Goal: Information Seeking & Learning: Learn about a topic

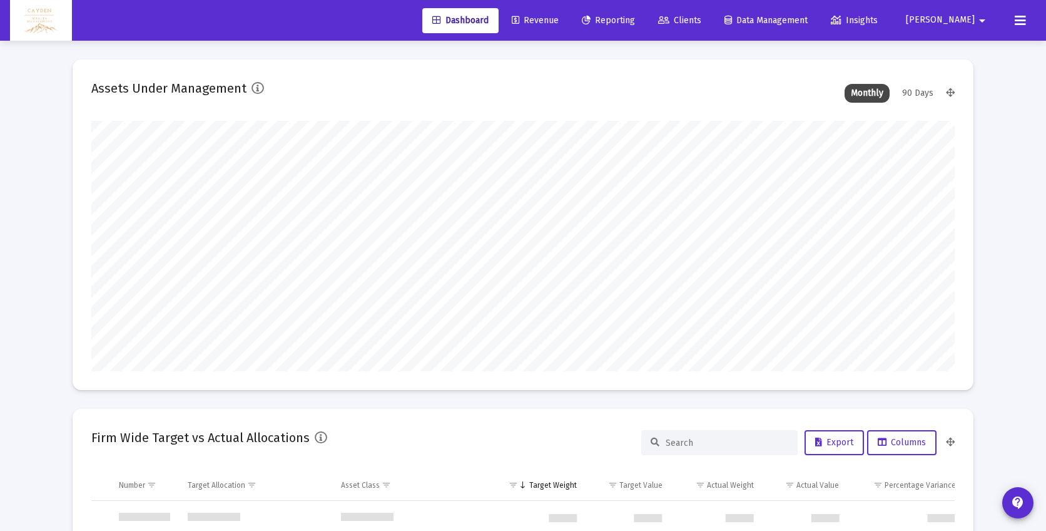
scroll to position [601, 0]
type input "[DATE]"
type input "5280-01-01"
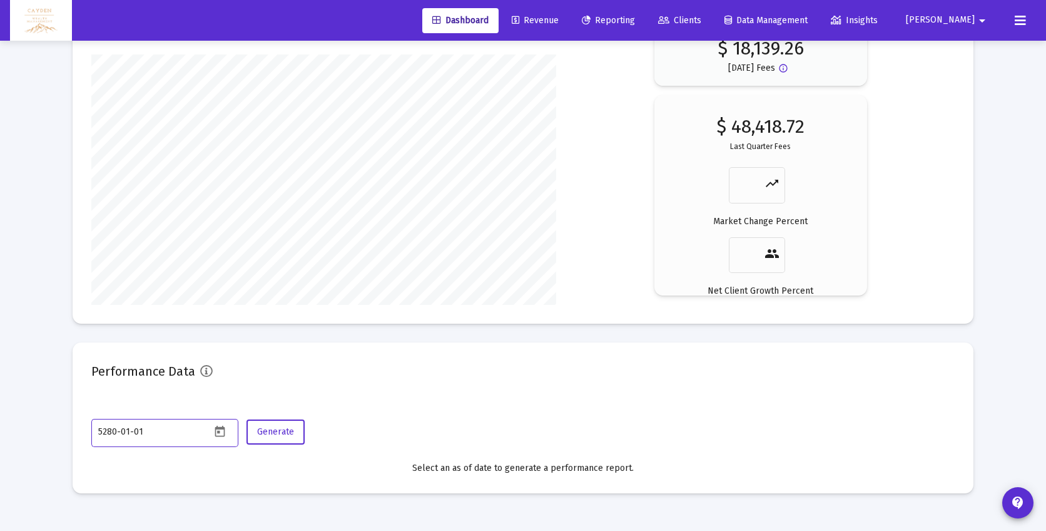
scroll to position [250, 404]
click at [701, 16] on span "Clients" at bounding box center [679, 20] width 43 height 11
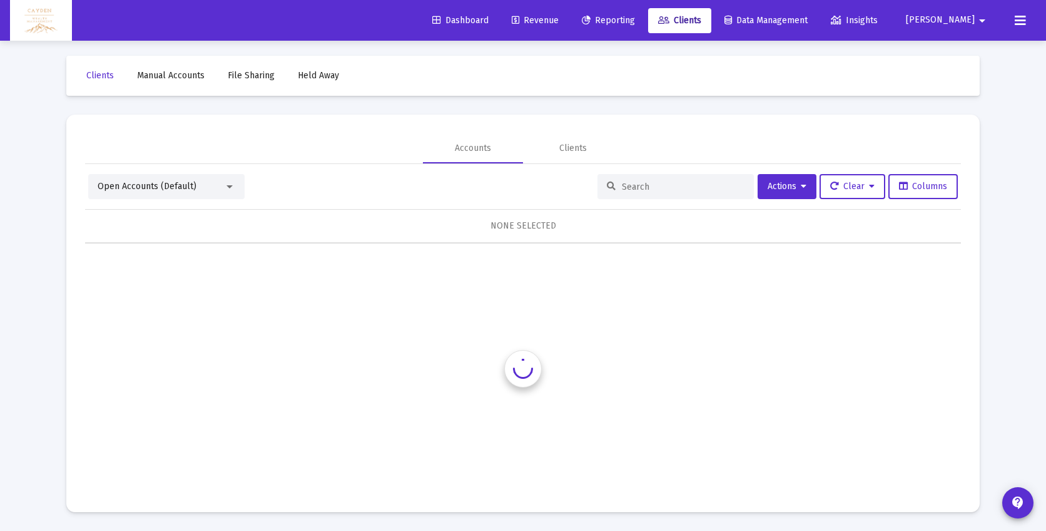
scroll to position [4, 0]
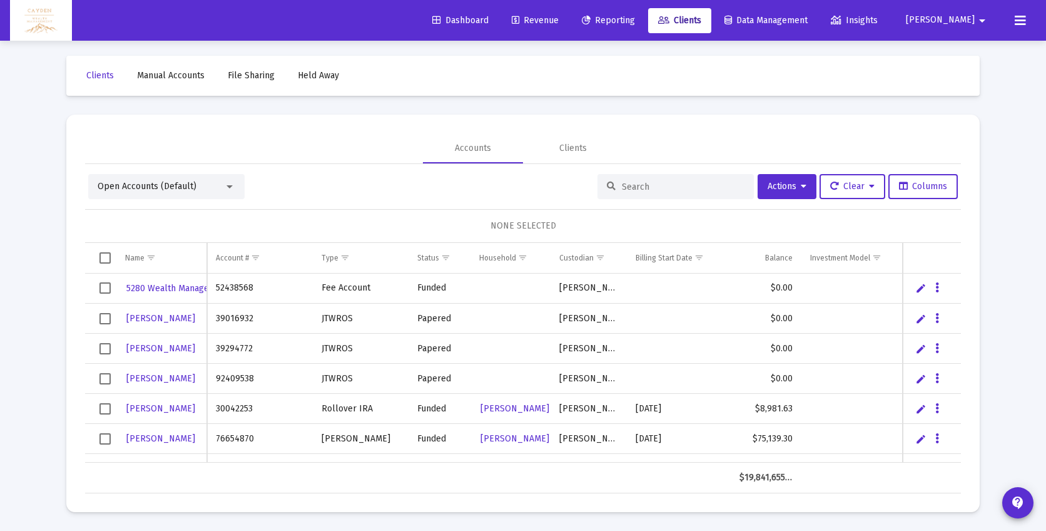
click at [626, 181] on input at bounding box center [683, 186] width 123 height 11
type input "[PERSON_NAME]"
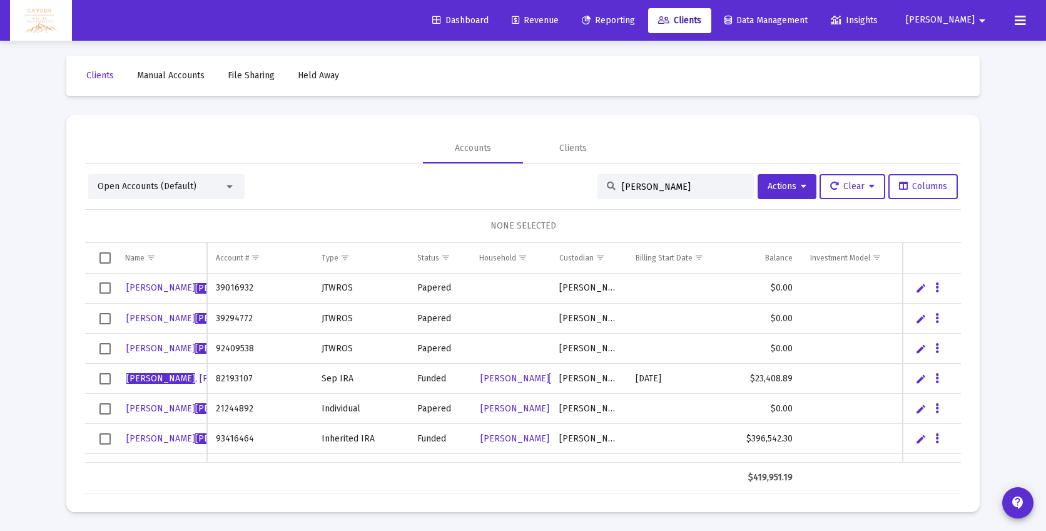
scroll to position [3, 0]
click at [101, 438] on span "Select row" at bounding box center [104, 439] width 11 height 11
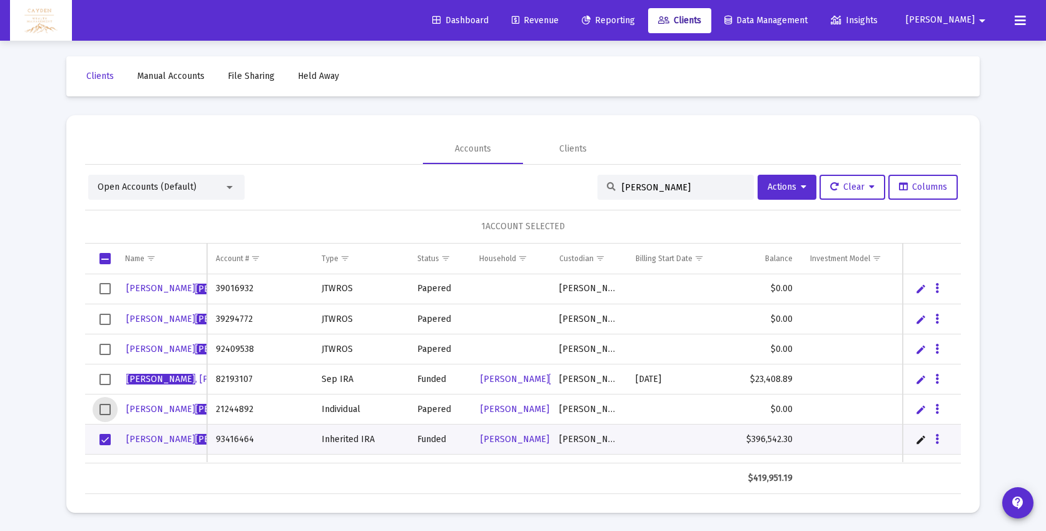
click at [106, 404] on span "Select row" at bounding box center [104, 409] width 11 height 11
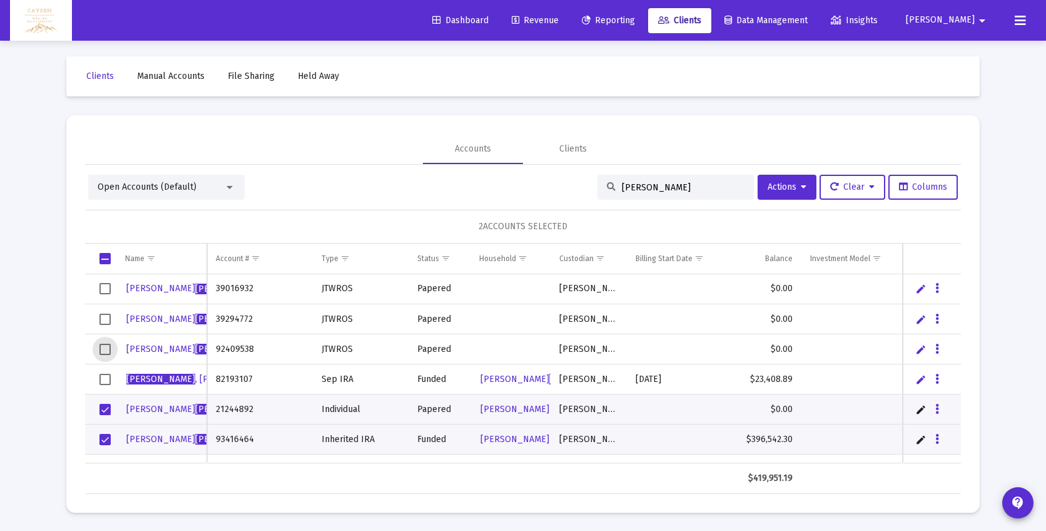
click at [107, 348] on span "Select row" at bounding box center [104, 348] width 11 height 11
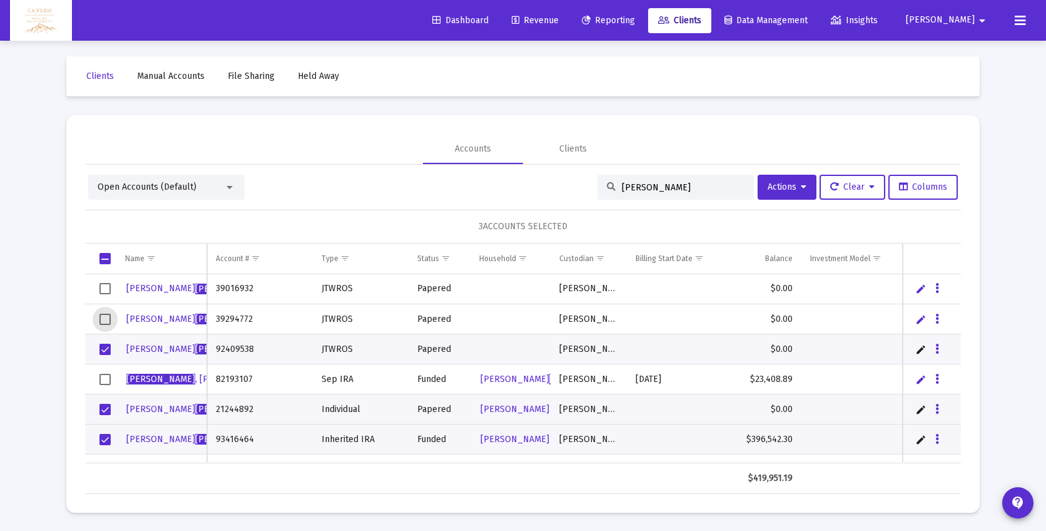
drag, startPoint x: 104, startPoint y: 314, endPoint x: 111, endPoint y: 288, distance: 27.0
click at [104, 313] on span "Select row" at bounding box center [104, 318] width 11 height 11
click at [108, 286] on span "Select row" at bounding box center [104, 288] width 11 height 11
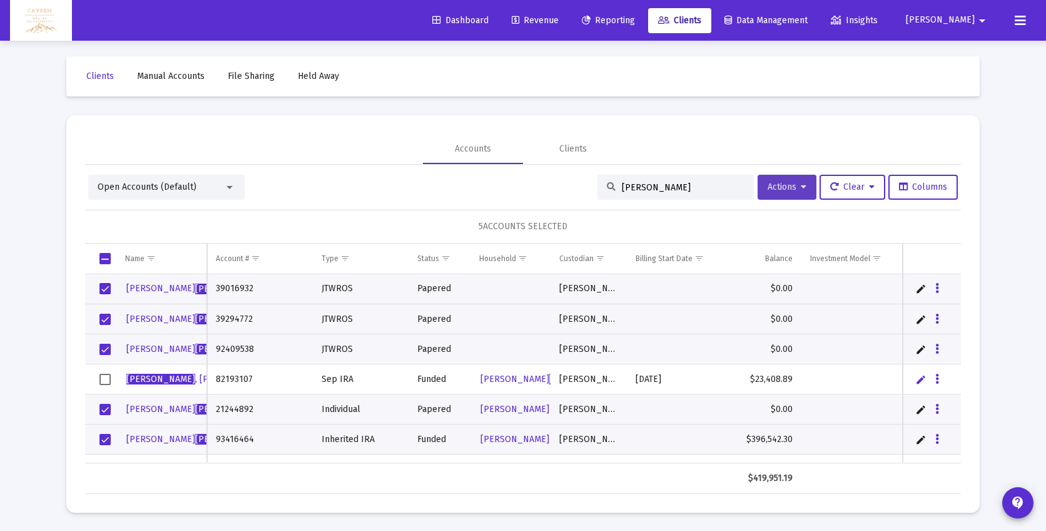
click at [788, 188] on span "Actions" at bounding box center [787, 186] width 39 height 11
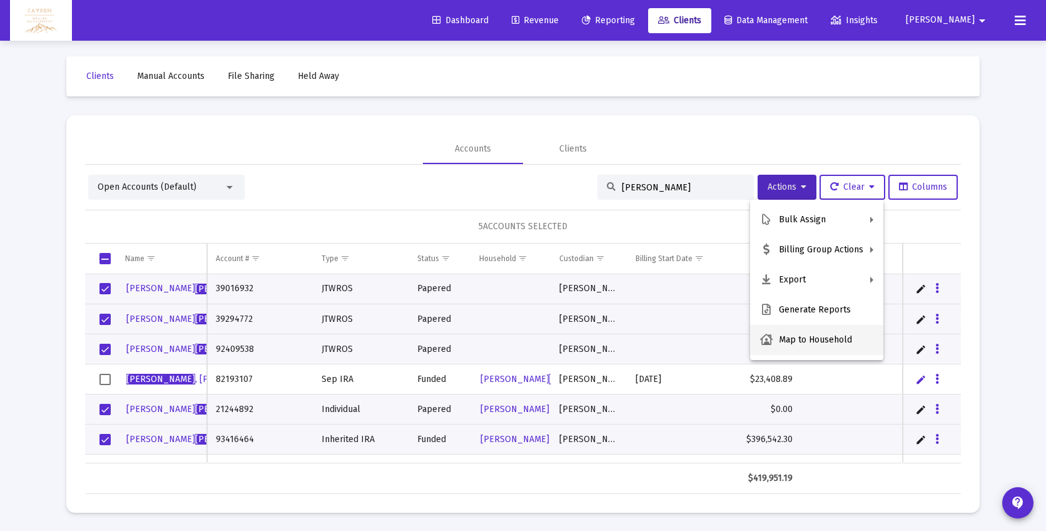
click at [824, 336] on button "Map to Household" at bounding box center [816, 340] width 133 height 30
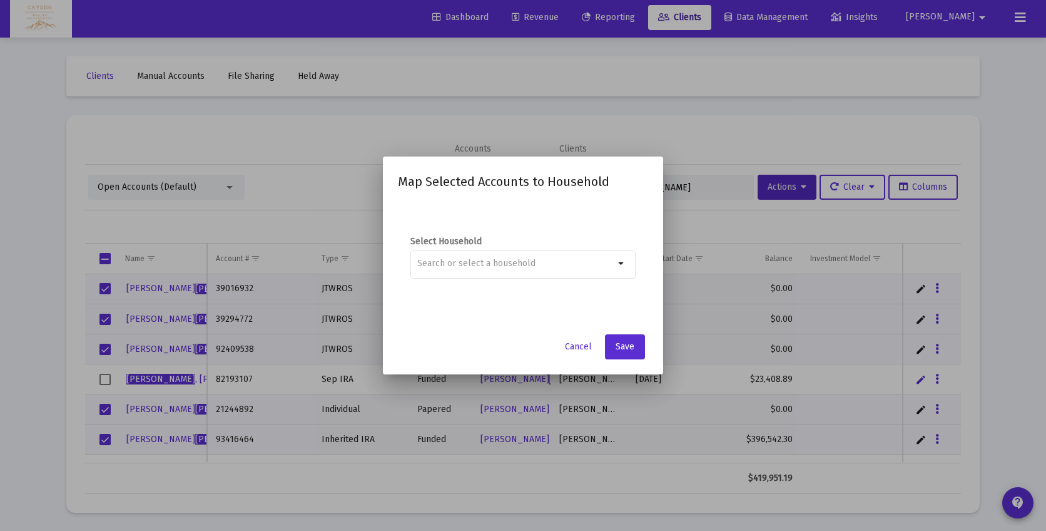
scroll to position [0, 0]
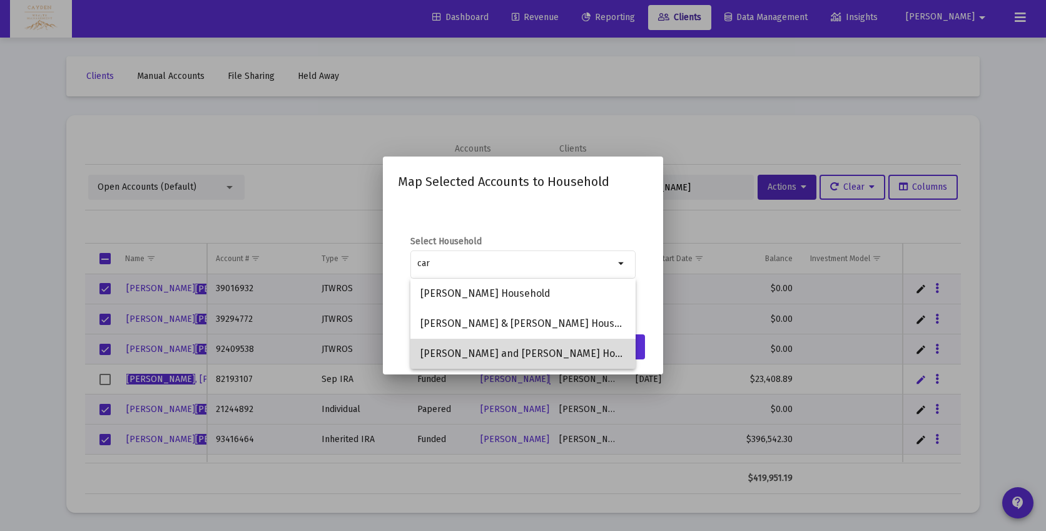
click at [538, 355] on span "[PERSON_NAME] and [PERSON_NAME] Househould" at bounding box center [522, 353] width 205 height 30
type input "[PERSON_NAME] and [PERSON_NAME] Househould"
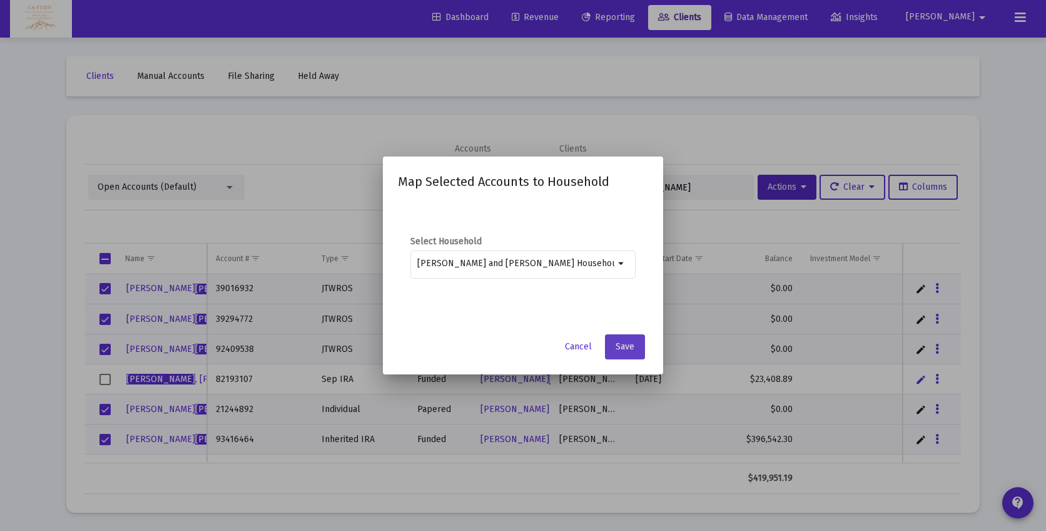
click at [624, 345] on span "Save" at bounding box center [625, 346] width 19 height 11
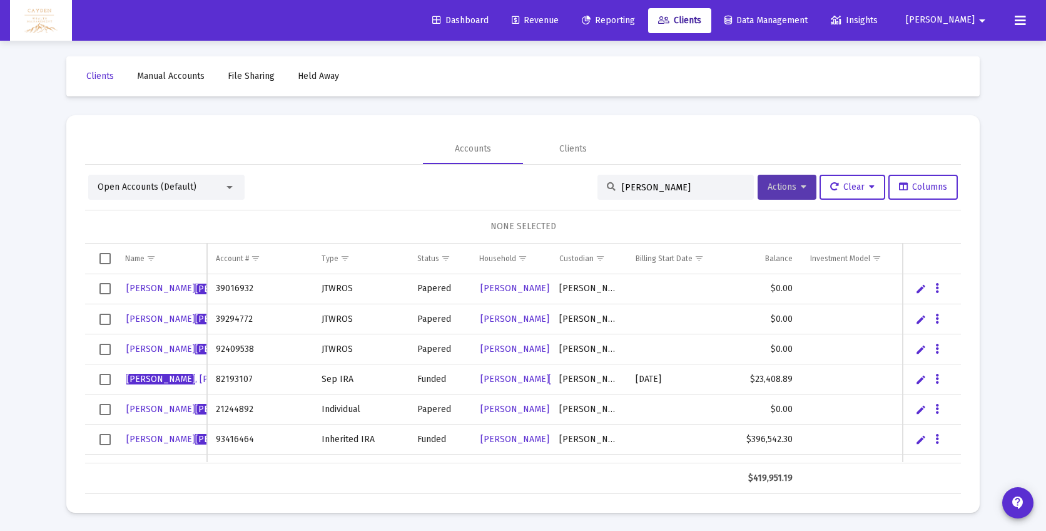
click at [785, 188] on span "Actions" at bounding box center [787, 186] width 39 height 11
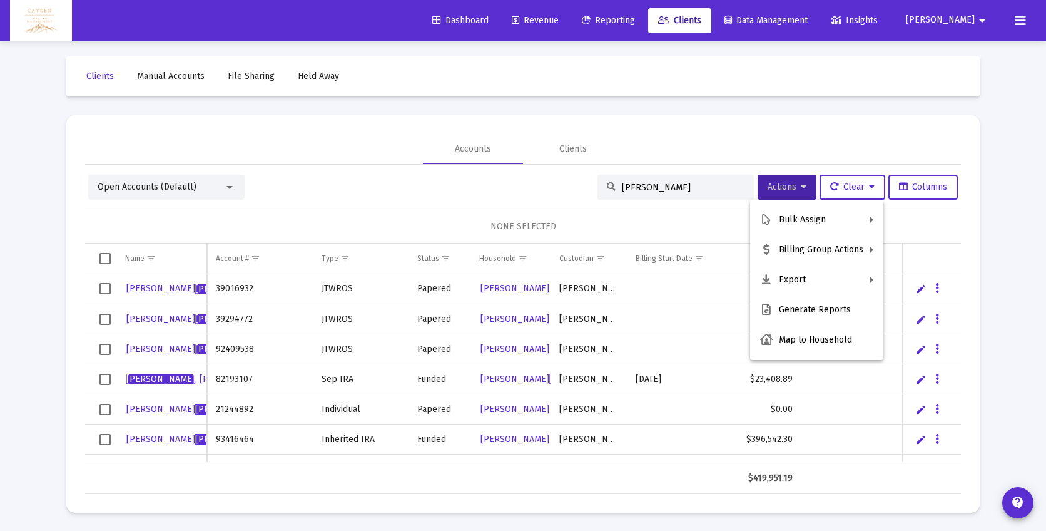
drag, startPoint x: 100, startPoint y: 286, endPoint x: 106, endPoint y: 289, distance: 6.4
click at [101, 287] on div at bounding box center [523, 265] width 1046 height 531
click at [106, 289] on span "Select row" at bounding box center [104, 288] width 11 height 11
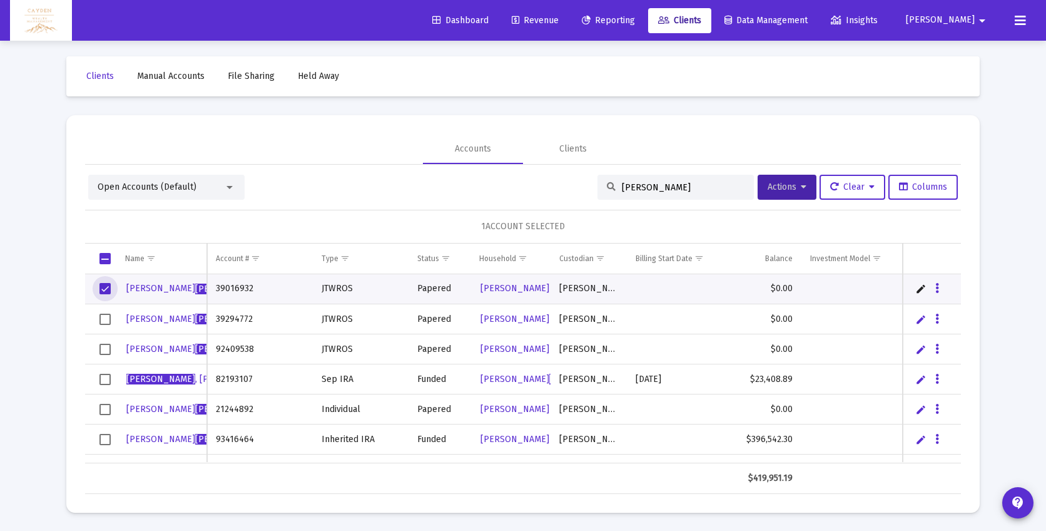
click at [109, 318] on span "Select row" at bounding box center [104, 318] width 11 height 11
click at [99, 348] on span "Select row" at bounding box center [104, 348] width 11 height 11
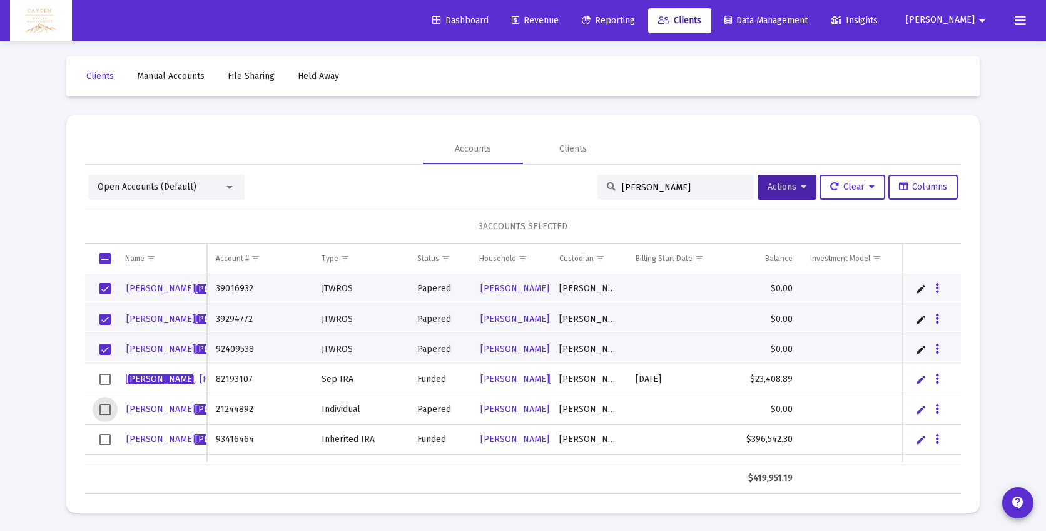
click at [106, 409] on span "Select row" at bounding box center [104, 409] width 11 height 11
click at [106, 436] on span "Select row" at bounding box center [104, 439] width 11 height 11
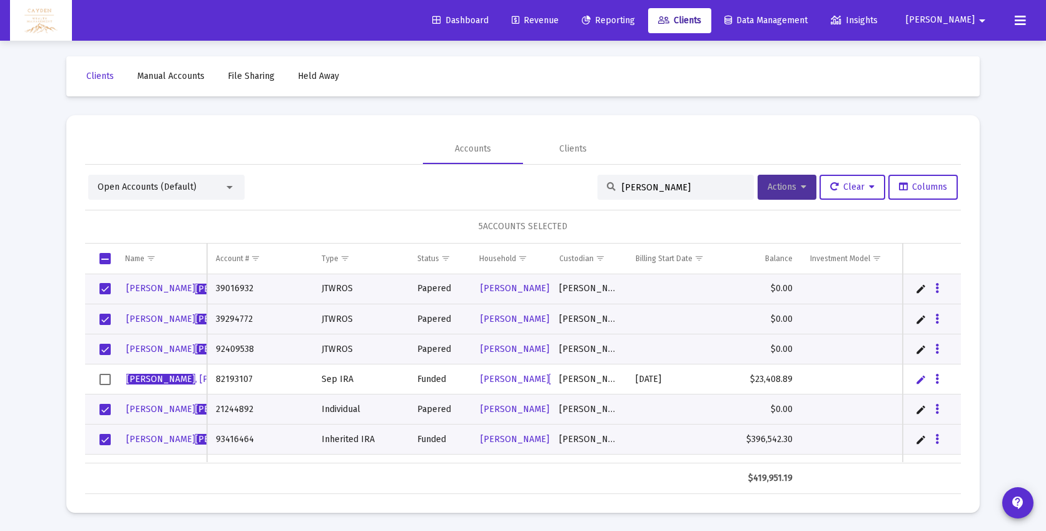
click at [784, 196] on button "Actions" at bounding box center [787, 187] width 59 height 25
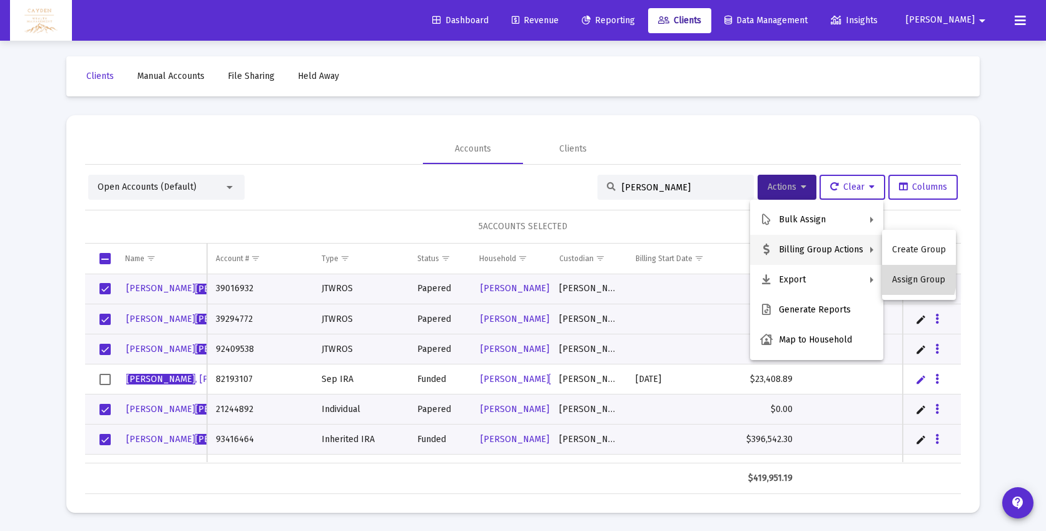
click at [902, 276] on button "Assign Group" at bounding box center [919, 280] width 74 height 30
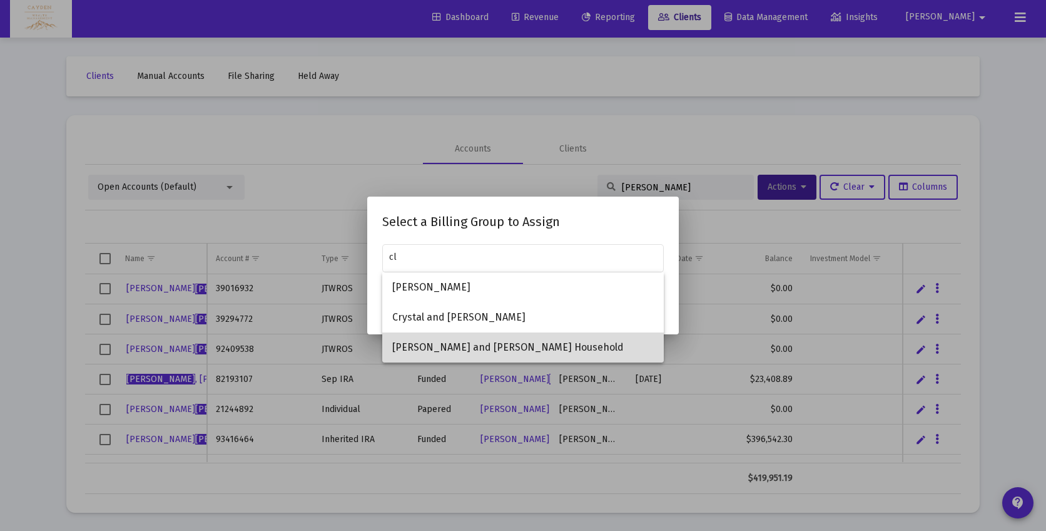
click at [599, 353] on span "[PERSON_NAME] and [PERSON_NAME] Household" at bounding box center [523, 347] width 262 height 30
type input "[PERSON_NAME] and [PERSON_NAME] Household"
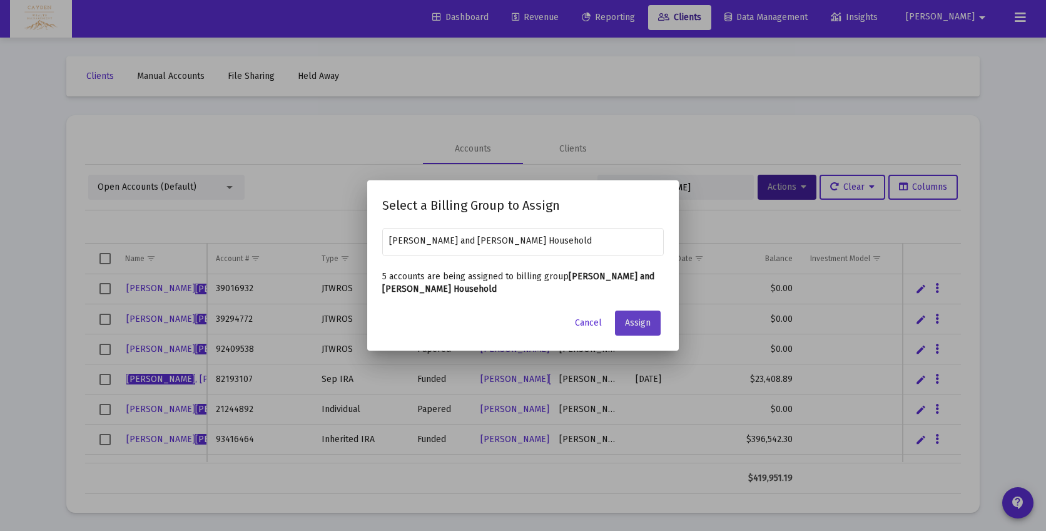
click at [631, 322] on span "Assign" at bounding box center [638, 322] width 26 height 11
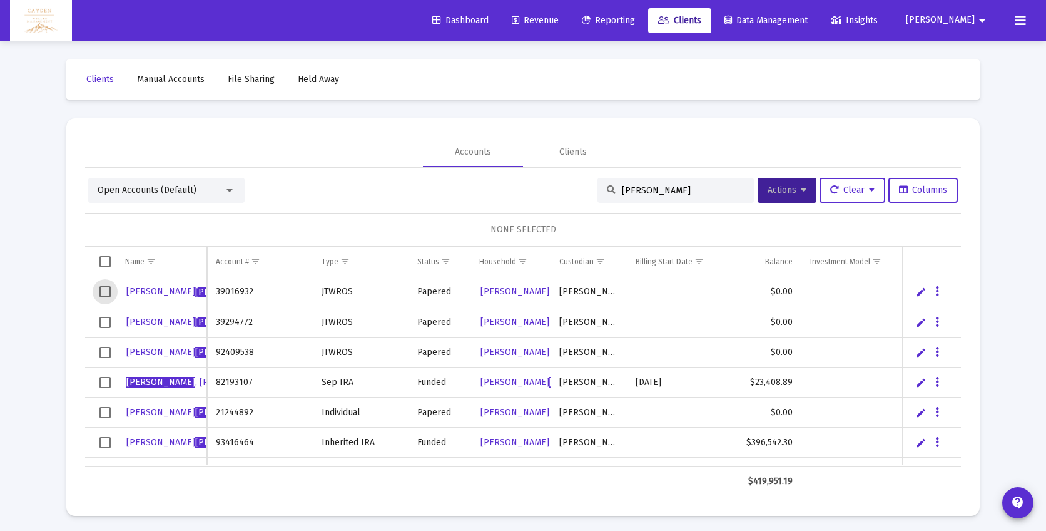
click at [106, 289] on span "Select row" at bounding box center [104, 291] width 11 height 11
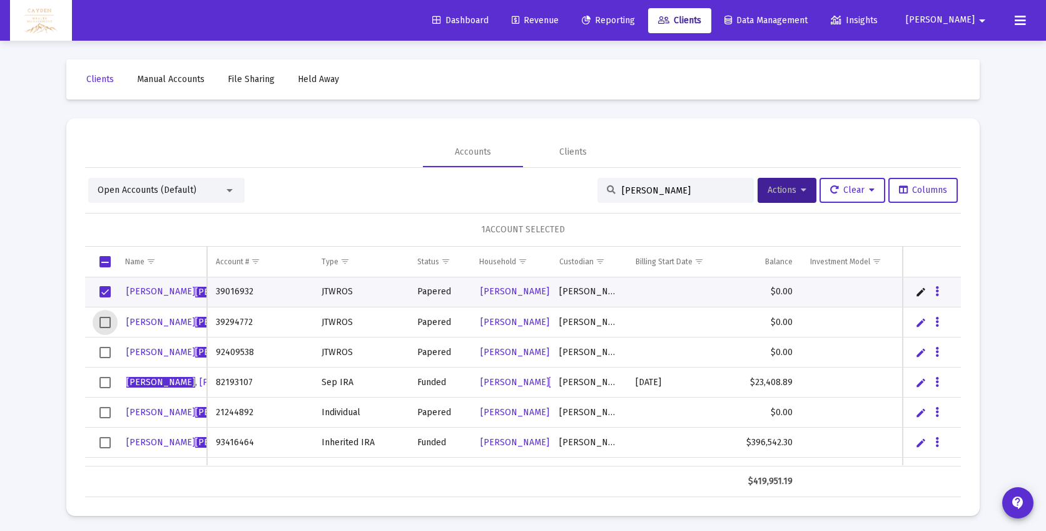
click at [103, 318] on span "Select row" at bounding box center [104, 322] width 11 height 11
click at [103, 352] on span "Select row" at bounding box center [104, 352] width 11 height 11
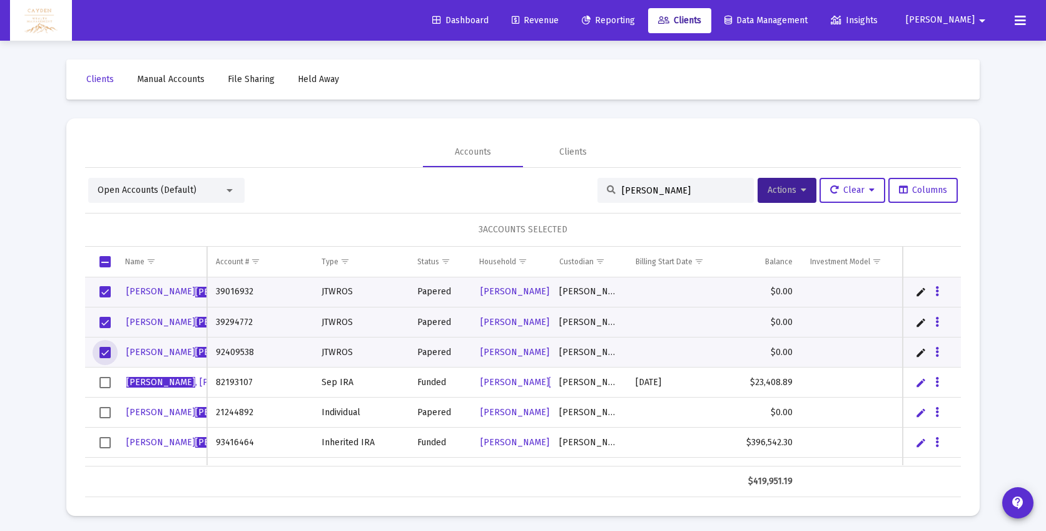
click at [103, 412] on span "Select row" at bounding box center [104, 412] width 11 height 11
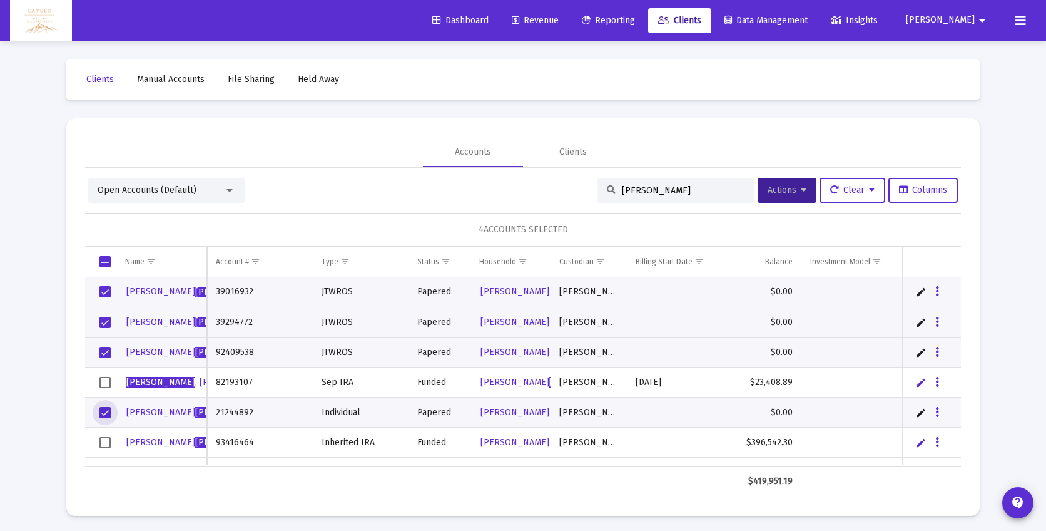
click at [103, 441] on span "Select row" at bounding box center [104, 442] width 11 height 11
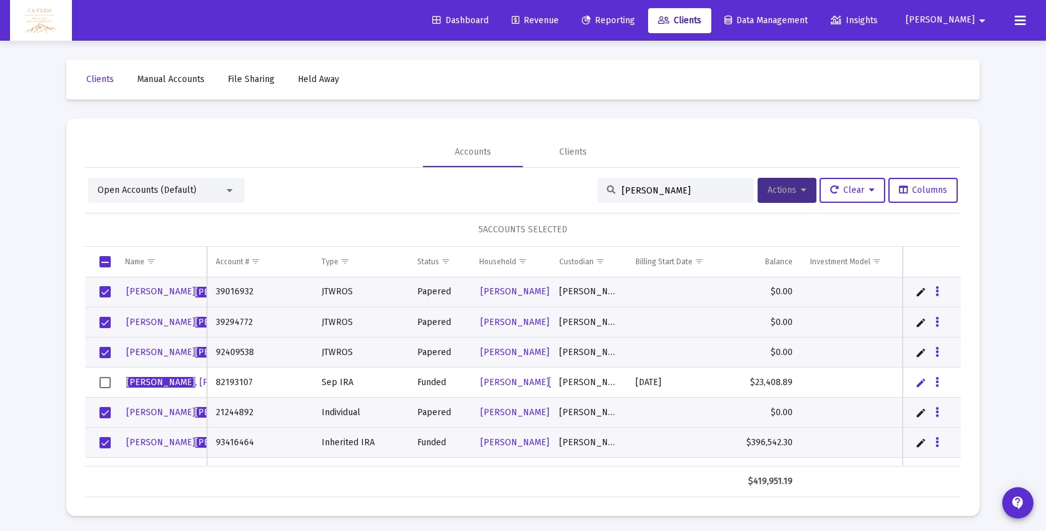
click at [791, 193] on span "Actions" at bounding box center [787, 190] width 39 height 11
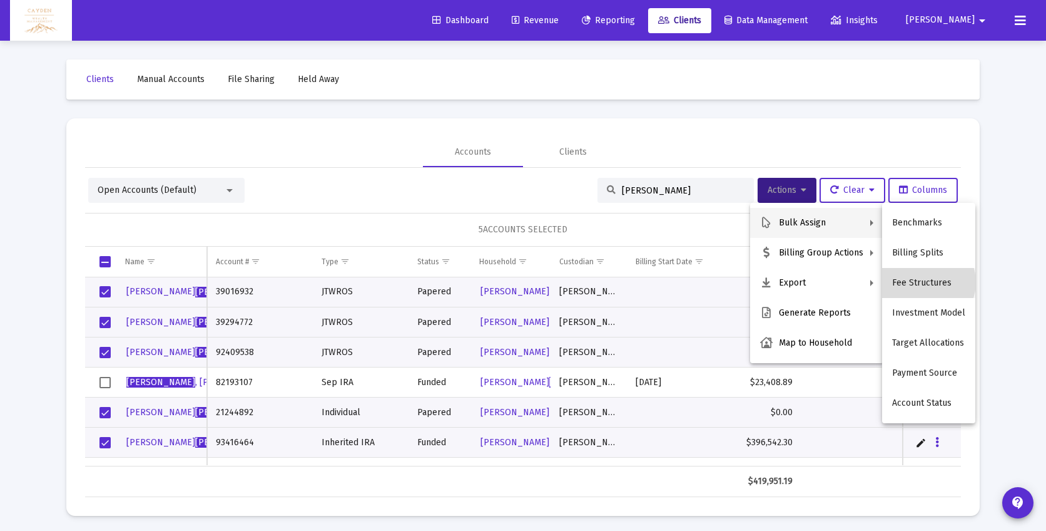
click at [926, 282] on button "Fee Structures" at bounding box center [928, 283] width 93 height 30
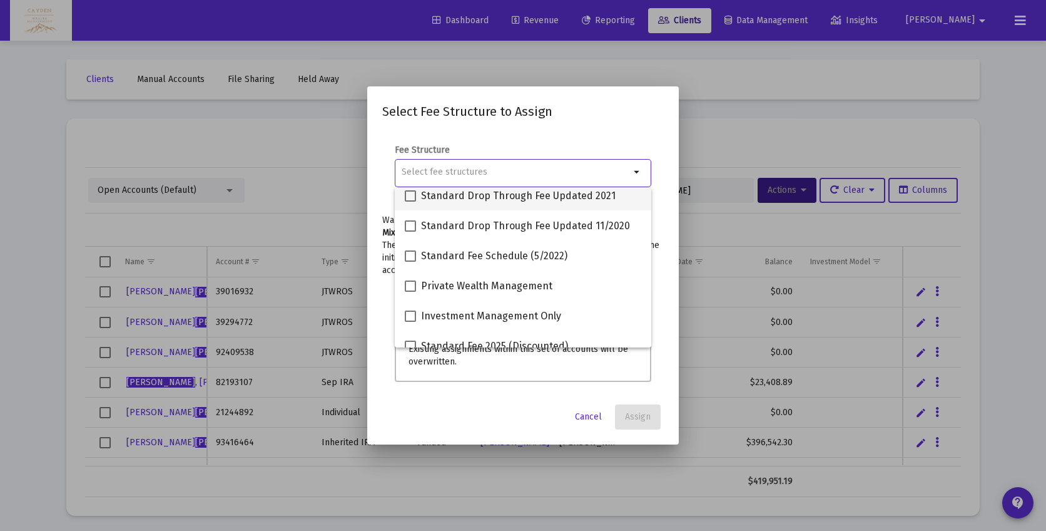
scroll to position [70, 0]
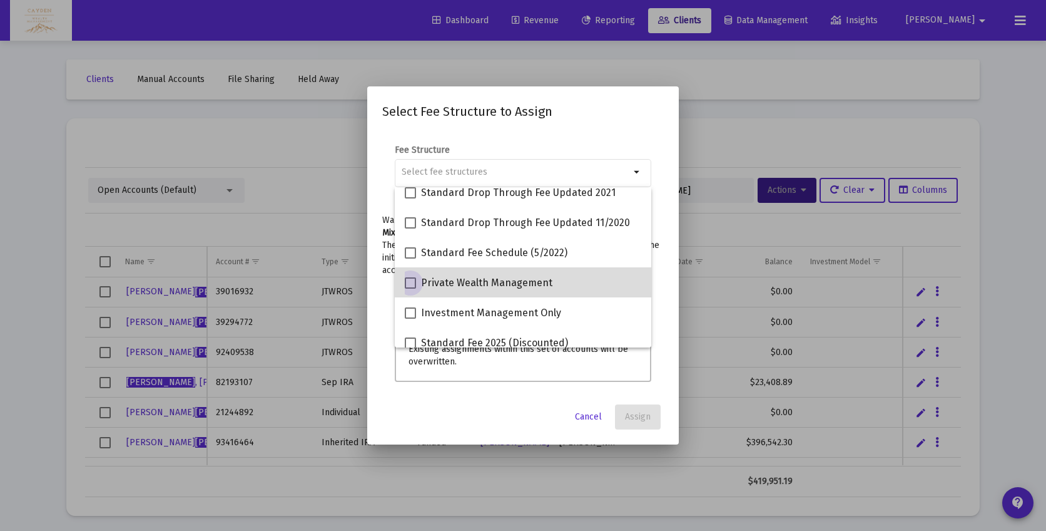
click at [517, 285] on span "Private Wealth Management" at bounding box center [486, 282] width 131 height 15
click at [410, 288] on input "Private Wealth Management" at bounding box center [410, 288] width 1 height 1
checkbox input "true"
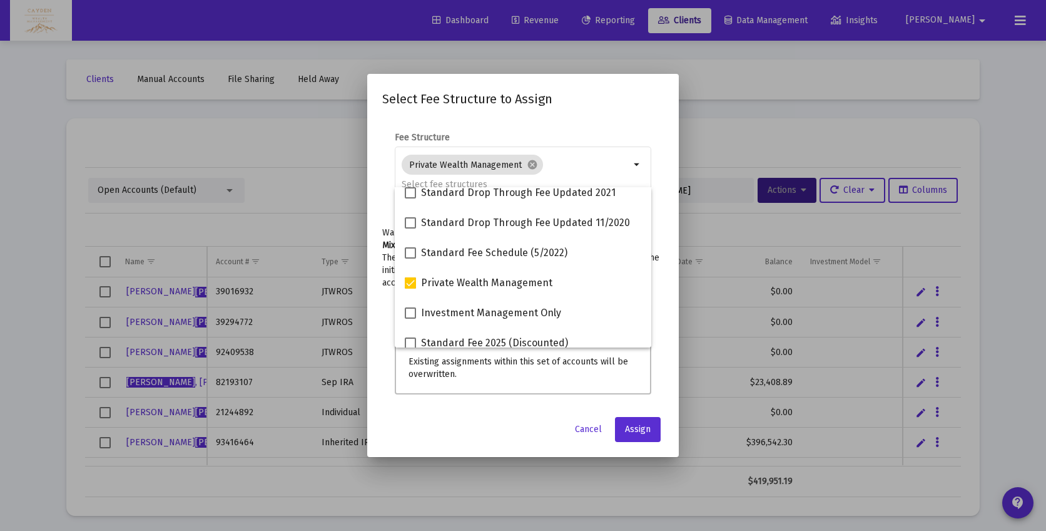
click at [604, 116] on div "Select Fee Structure to Assign Fee Structure Private Wealth Management cancel a…" at bounding box center [523, 265] width 282 height 352
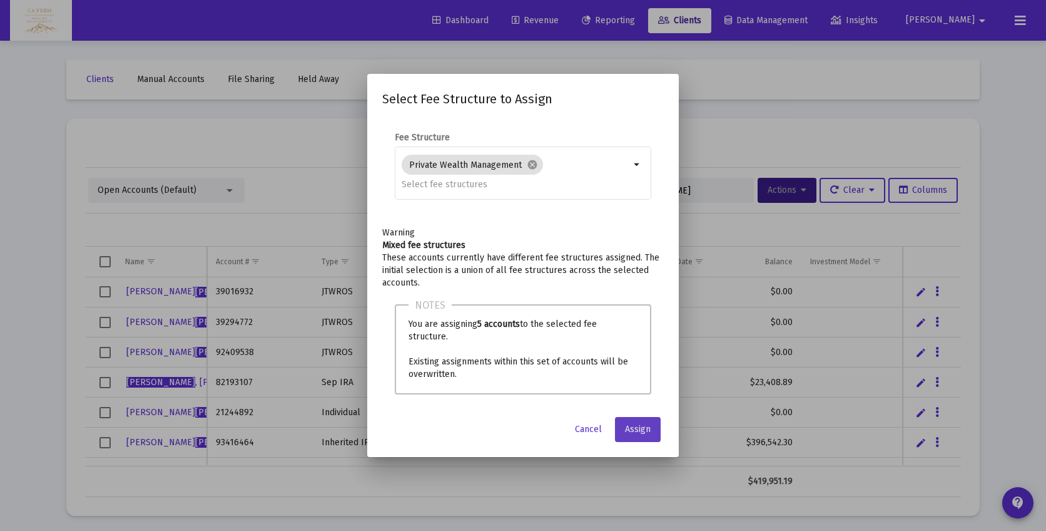
click at [650, 429] on span "Assign" at bounding box center [638, 429] width 26 height 11
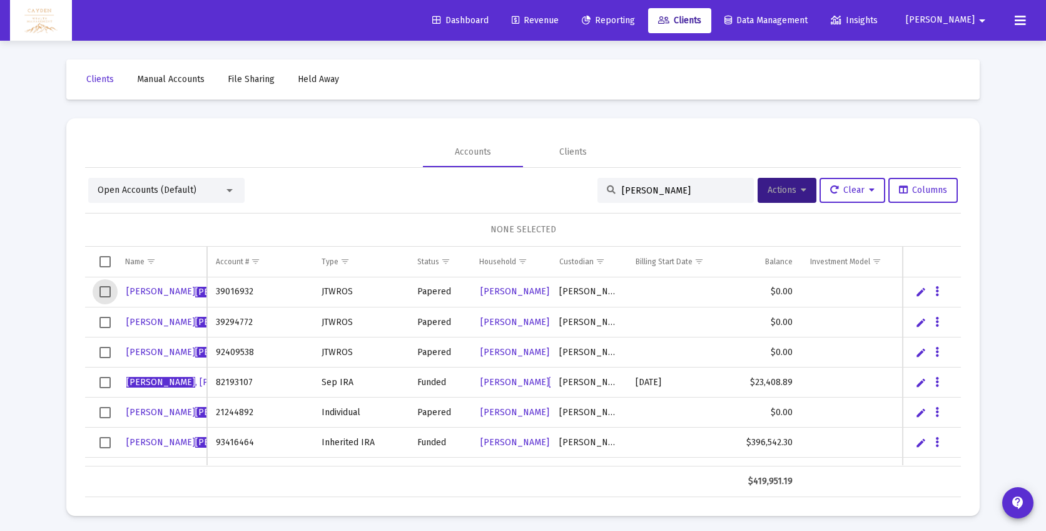
click at [108, 291] on span "Select row" at bounding box center [104, 291] width 11 height 11
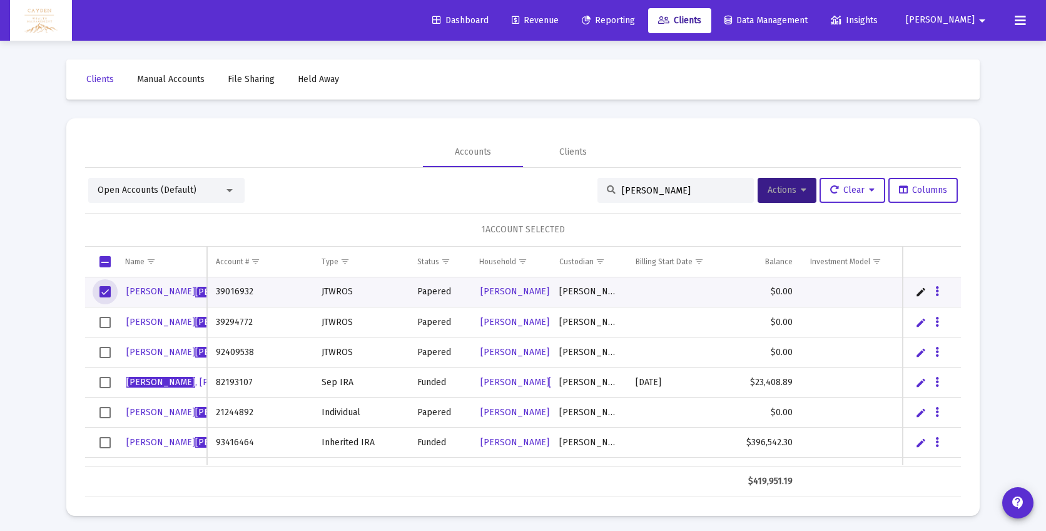
click at [103, 318] on span "Select row" at bounding box center [104, 322] width 11 height 11
click at [104, 351] on span "Select row" at bounding box center [104, 352] width 11 height 11
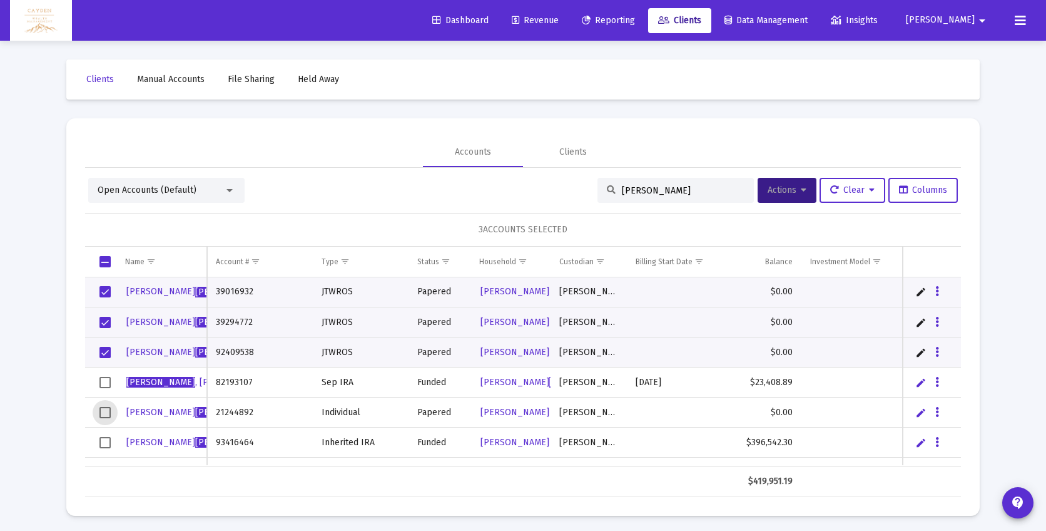
click at [106, 411] on span "Select row" at bounding box center [104, 412] width 11 height 11
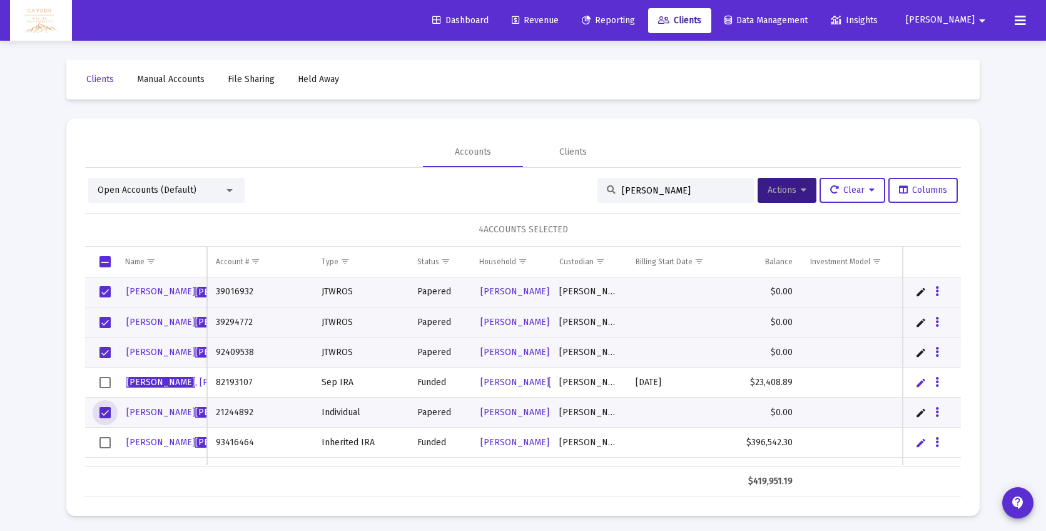
click at [107, 444] on span "Select row" at bounding box center [104, 442] width 11 height 11
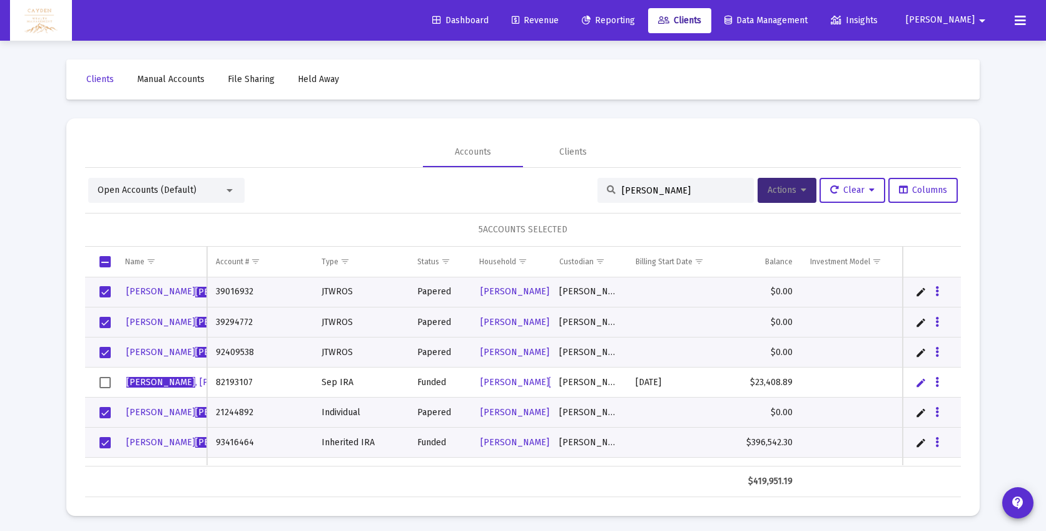
click at [786, 191] on span "Actions" at bounding box center [787, 190] width 39 height 11
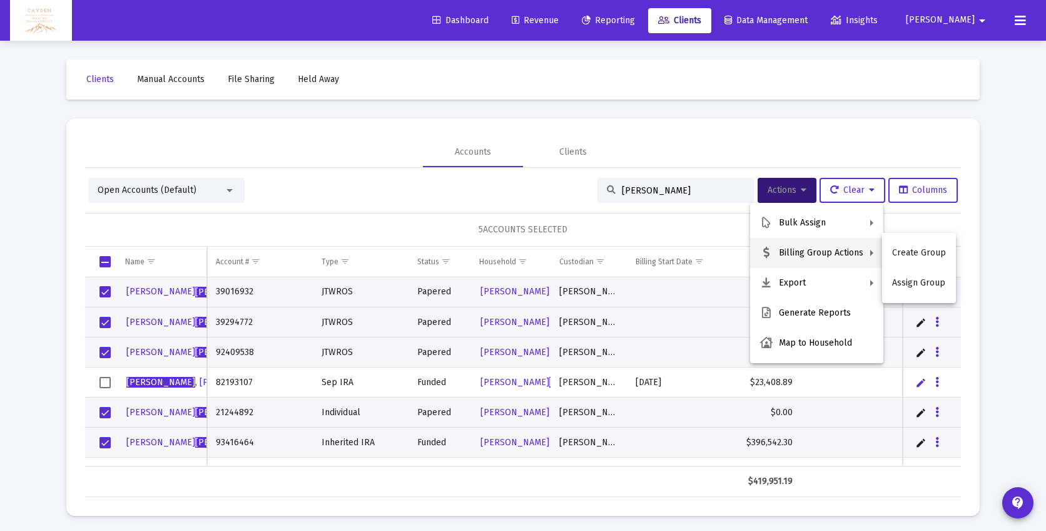
click at [593, 113] on div at bounding box center [523, 265] width 1046 height 531
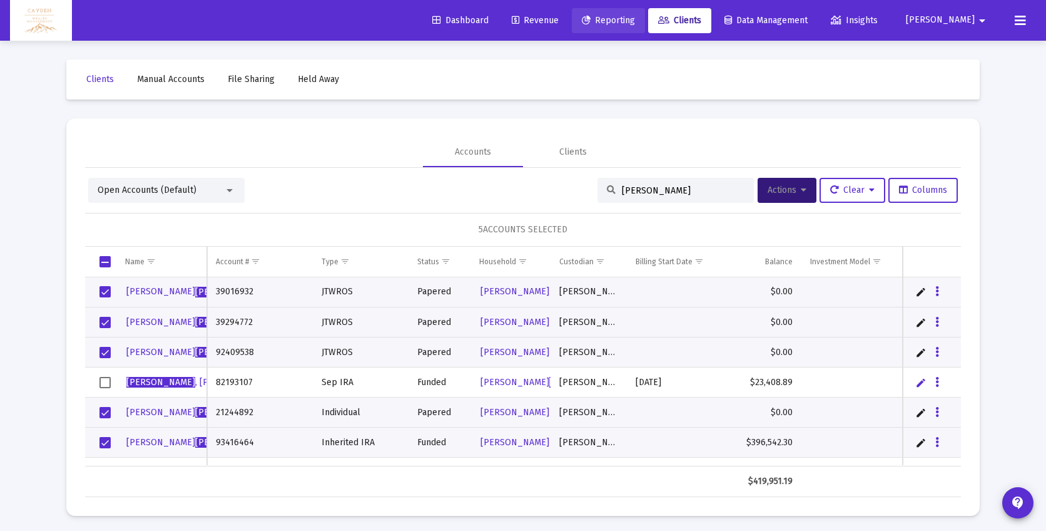
click at [635, 23] on span "Reporting" at bounding box center [608, 20] width 53 height 11
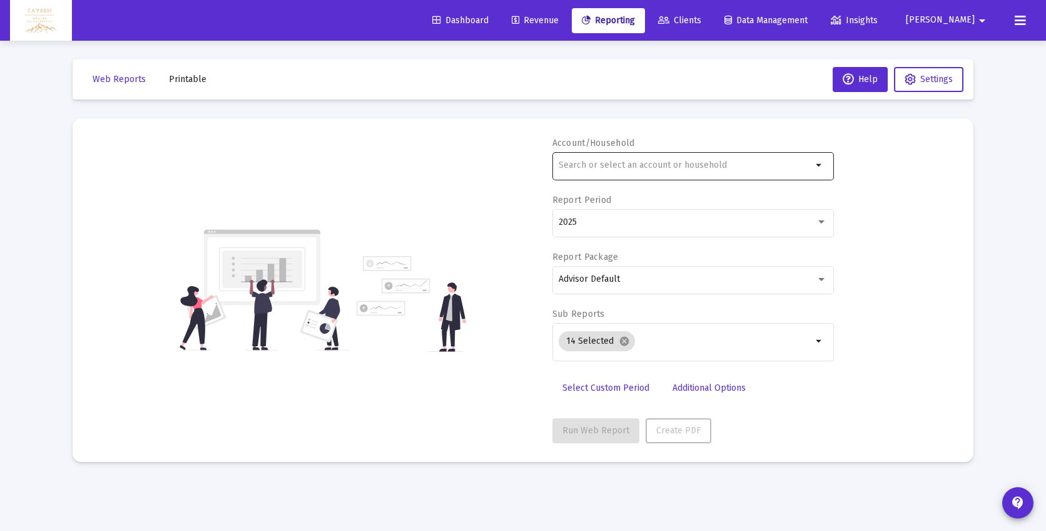
click at [700, 159] on div at bounding box center [685, 165] width 253 height 31
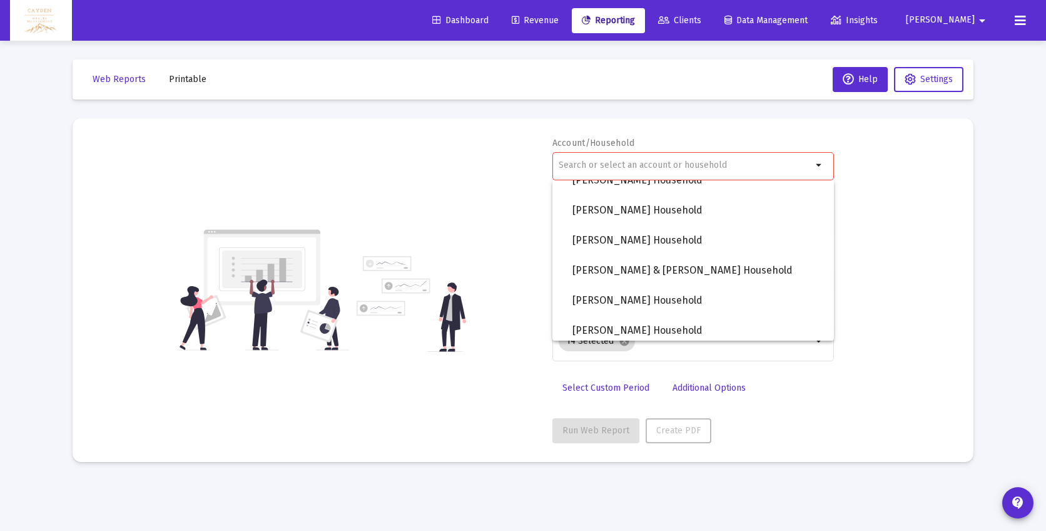
scroll to position [1301, 0]
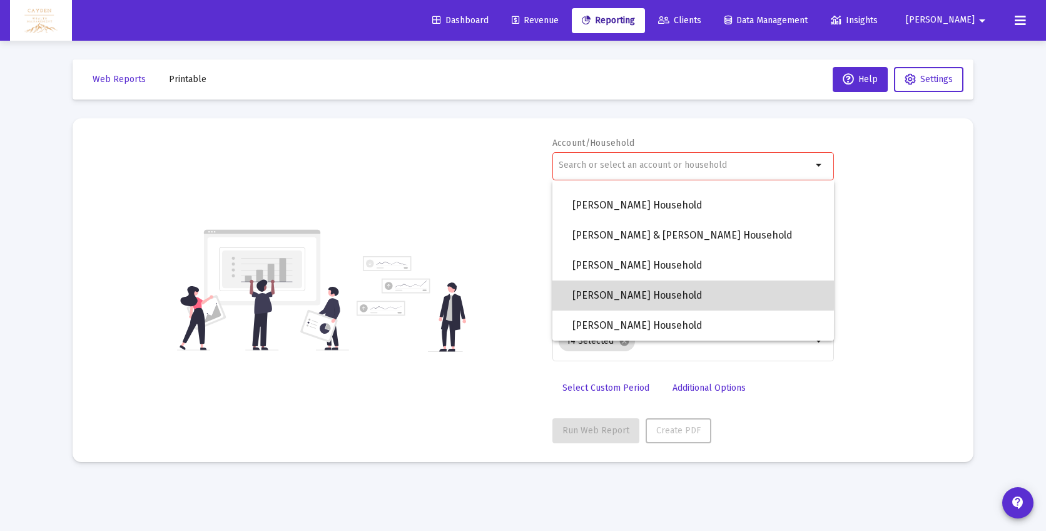
click at [653, 293] on span "[PERSON_NAME] Household" at bounding box center [698, 295] width 252 height 30
type input "[PERSON_NAME] Household"
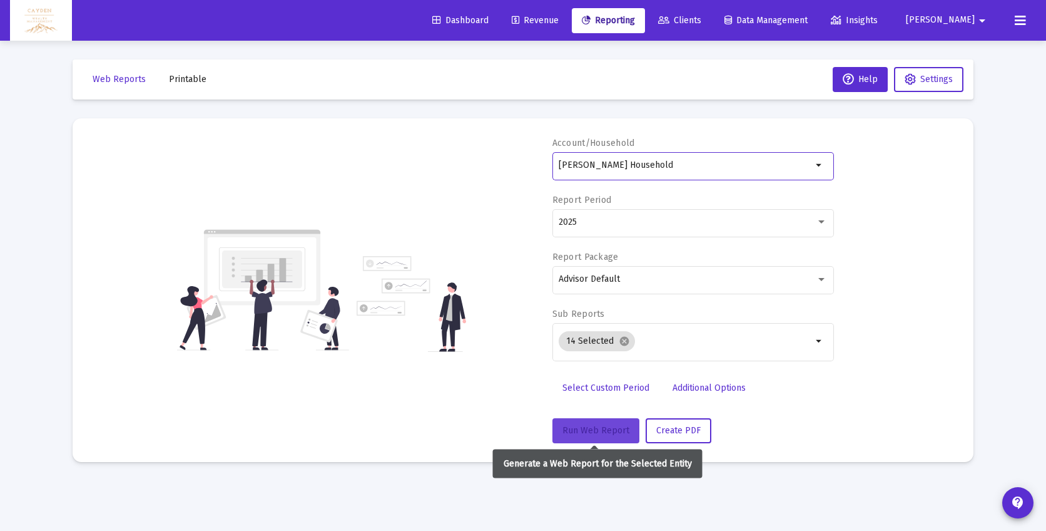
click at [600, 431] on span "Run Web Report" at bounding box center [595, 430] width 67 height 11
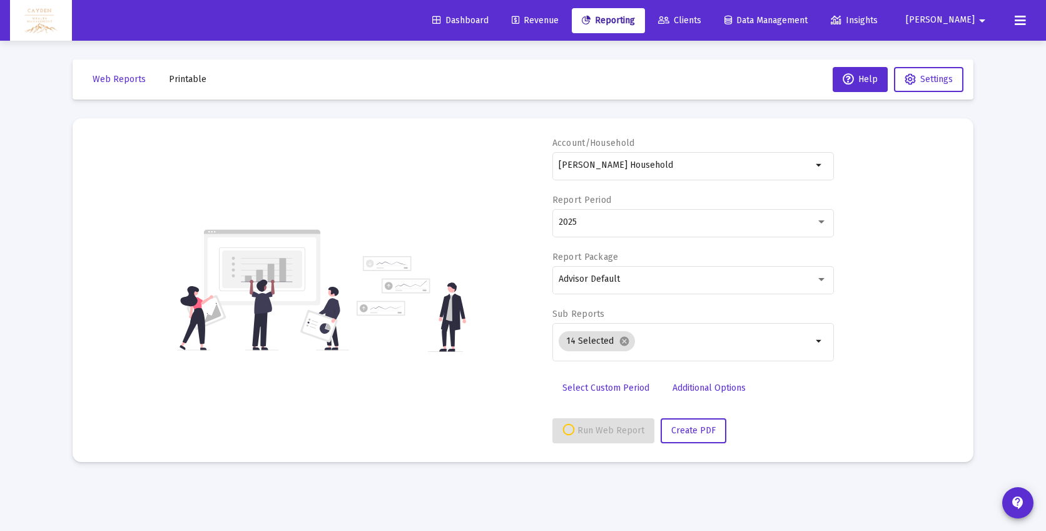
select select "View all"
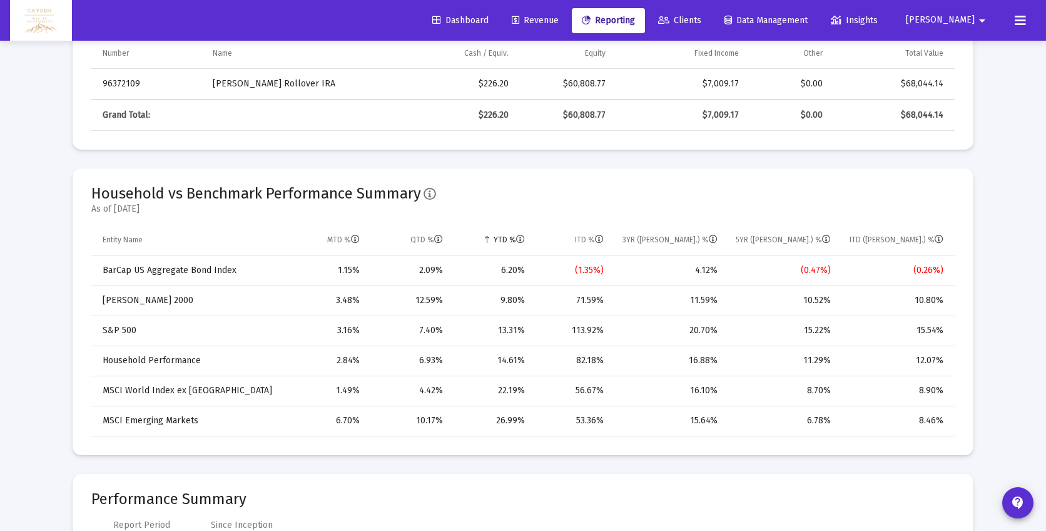
scroll to position [644, 0]
drag, startPoint x: 424, startPoint y: 365, endPoint x: 947, endPoint y: 368, distance: 523.0
click at [947, 368] on tr "Household Performance 2.84% 6.93% 14.61% 82.18% 16.88% 11.29% 12.07%" at bounding box center [522, 358] width 863 height 30
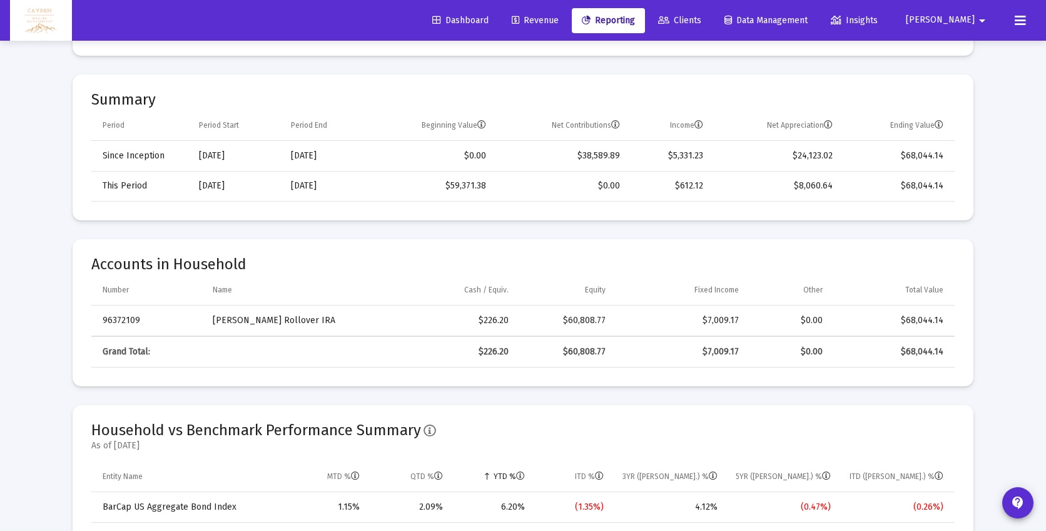
scroll to position [407, 0]
drag, startPoint x: 93, startPoint y: 433, endPoint x: 162, endPoint y: 443, distance: 69.5
click at [162, 443] on div "Household vs Benchmark Performance Summary As of [DATE]" at bounding box center [263, 442] width 345 height 38
click at [162, 443] on mat-card-subtitle "As of [DATE]" at bounding box center [263, 445] width 345 height 13
drag, startPoint x: 162, startPoint y: 443, endPoint x: 104, endPoint y: 431, distance: 59.4
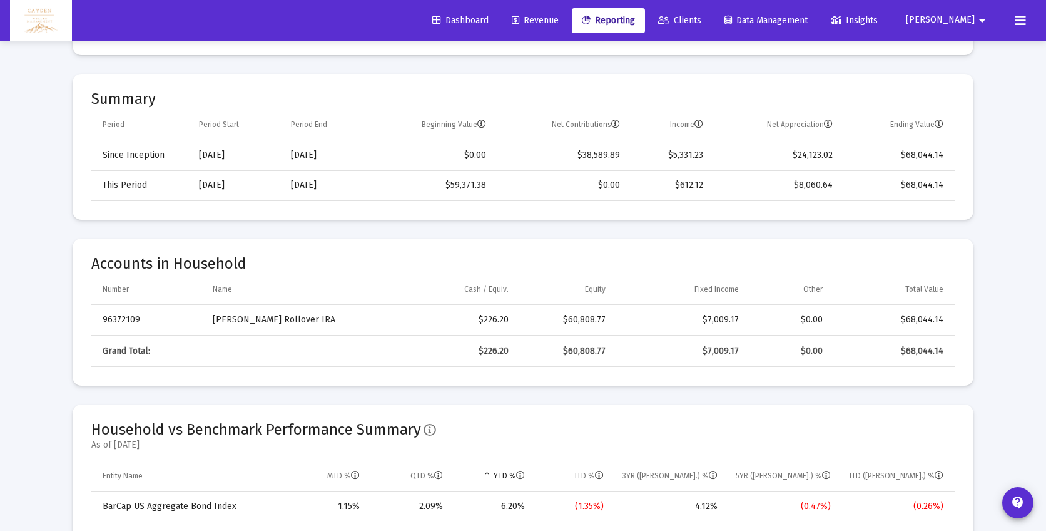
click at [104, 431] on div "Household vs Benchmark Performance Summary As of [DATE]" at bounding box center [263, 442] width 345 height 38
drag, startPoint x: 247, startPoint y: 258, endPoint x: 248, endPoint y: 265, distance: 7.5
click at [248, 265] on mat-card "Accounts in Household Number Name Cash / Equiv. Equity Fixed Income Other Total…" at bounding box center [523, 311] width 901 height 147
drag, startPoint x: 87, startPoint y: 96, endPoint x: 193, endPoint y: 108, distance: 107.0
click at [193, 108] on mat-card "Summary Period Period Start Period End Beginning Value Net Contributions Income…" at bounding box center [523, 147] width 901 height 146
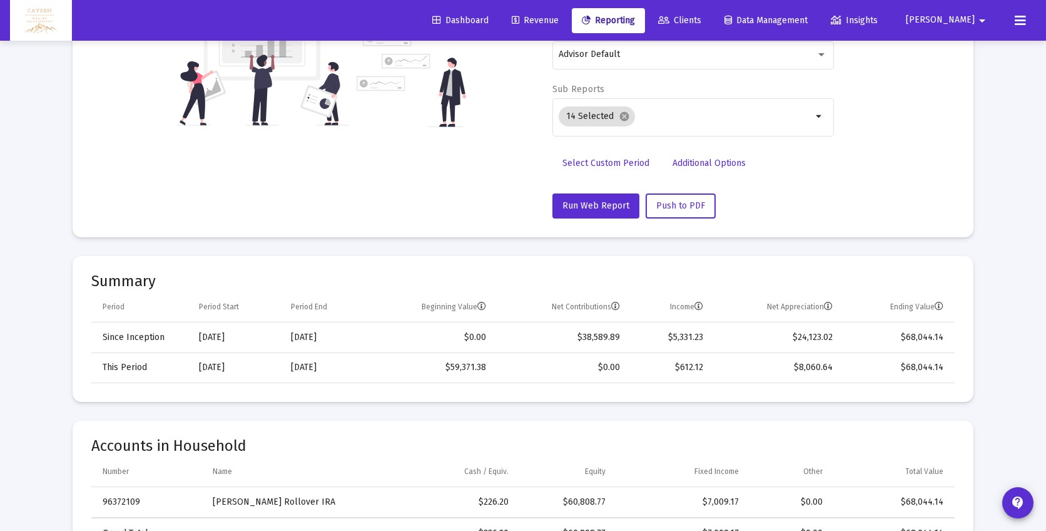
scroll to position [226, 0]
click at [117, 292] on td "Period" at bounding box center [140, 305] width 99 height 30
click at [123, 278] on mat-card-title "Summary" at bounding box center [522, 279] width 863 height 13
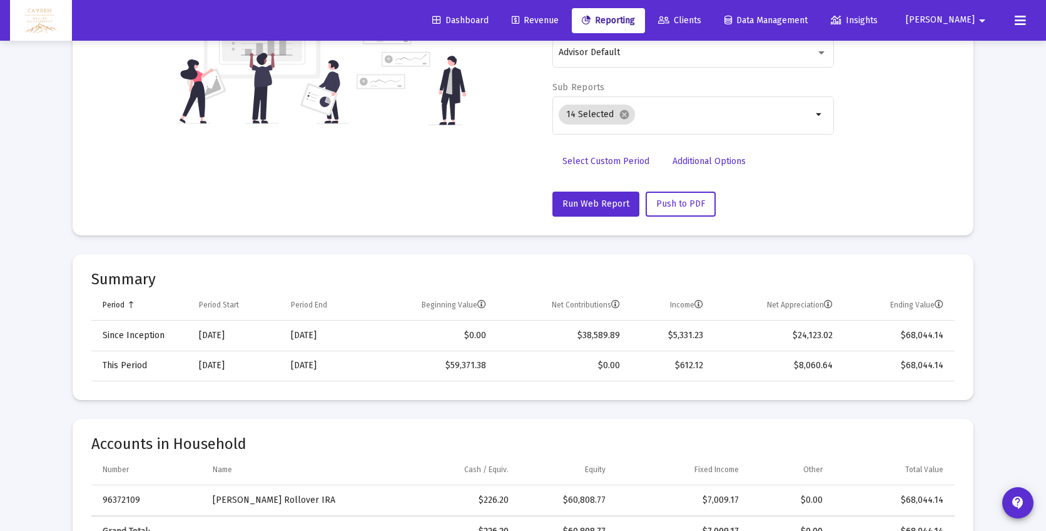
click at [107, 277] on mat-card-title "Summary" at bounding box center [522, 279] width 863 height 13
drag, startPoint x: 89, startPoint y: 278, endPoint x: 262, endPoint y: 451, distance: 244.6
click at [262, 451] on div "Summary Period Period Start Period End Beginning Value Net Contributions Income…" at bounding box center [523, 410] width 901 height 312
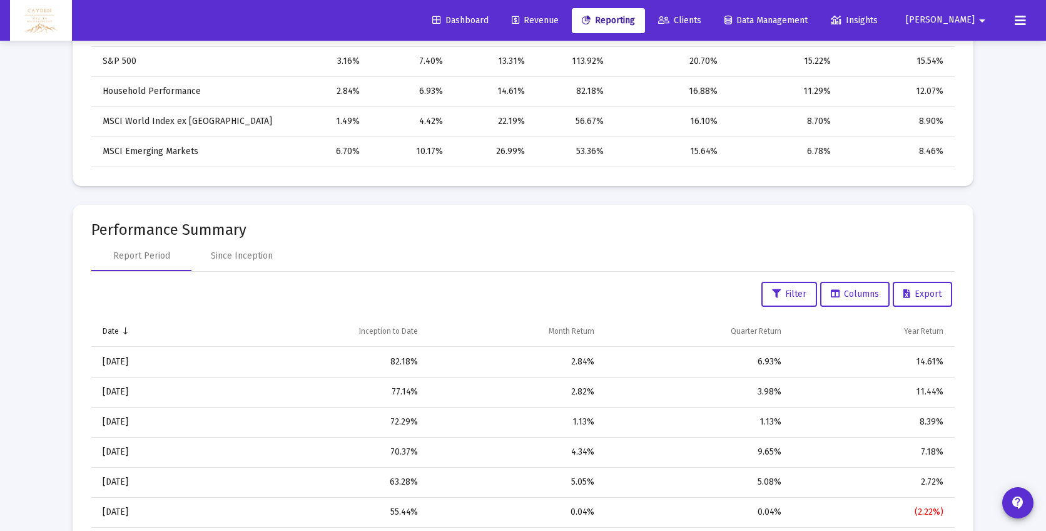
scroll to position [917, 0]
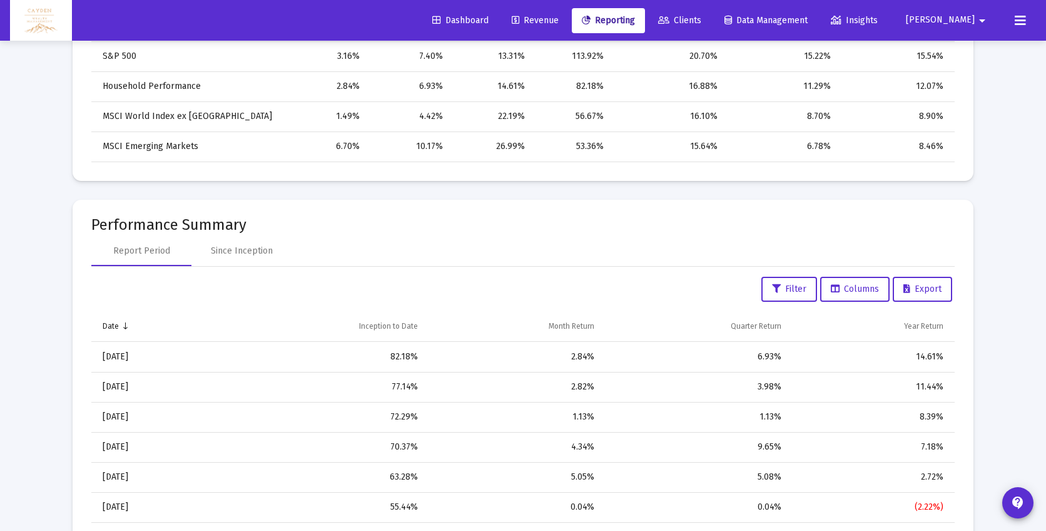
drag, startPoint x: 267, startPoint y: 225, endPoint x: 93, endPoint y: 228, distance: 174.6
click at [93, 228] on mat-card-title "Performance Summary" at bounding box center [522, 224] width 863 height 13
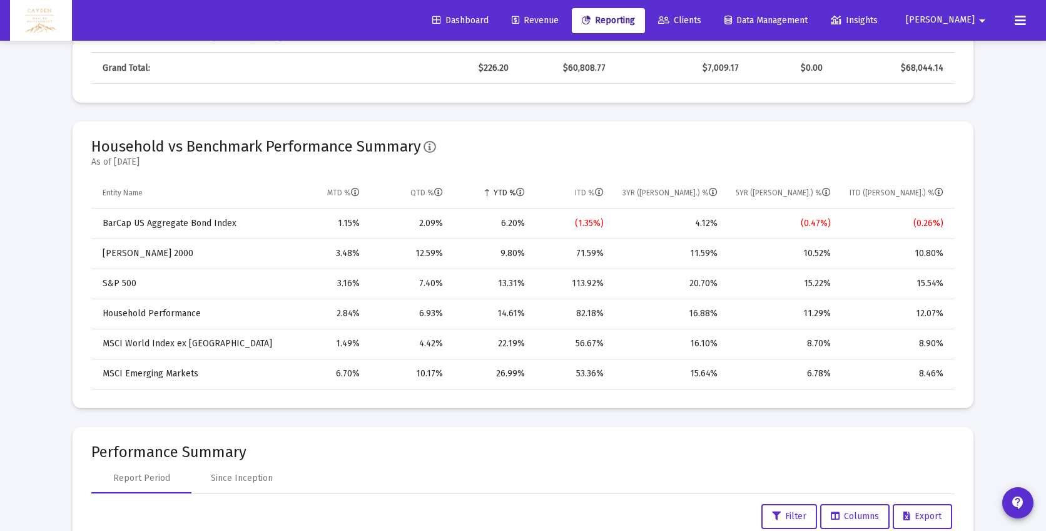
scroll to position [690, 0]
drag, startPoint x: 91, startPoint y: 141, endPoint x: 204, endPoint y: 161, distance: 114.4
click at [204, 161] on div "Household vs Benchmark Performance Summary As of [DATE]" at bounding box center [263, 157] width 345 height 38
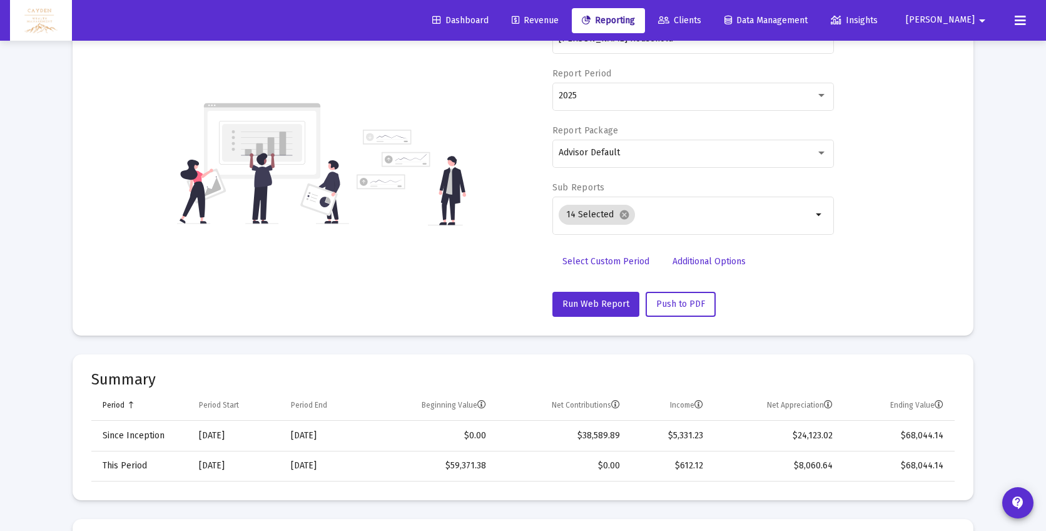
scroll to position [0, 0]
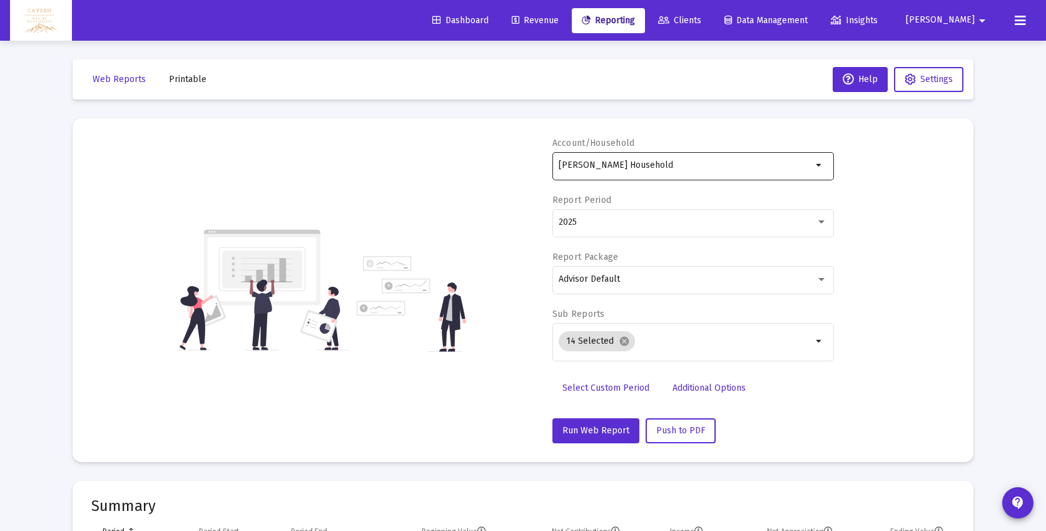
click at [602, 174] on div "[PERSON_NAME] Household" at bounding box center [685, 165] width 253 height 31
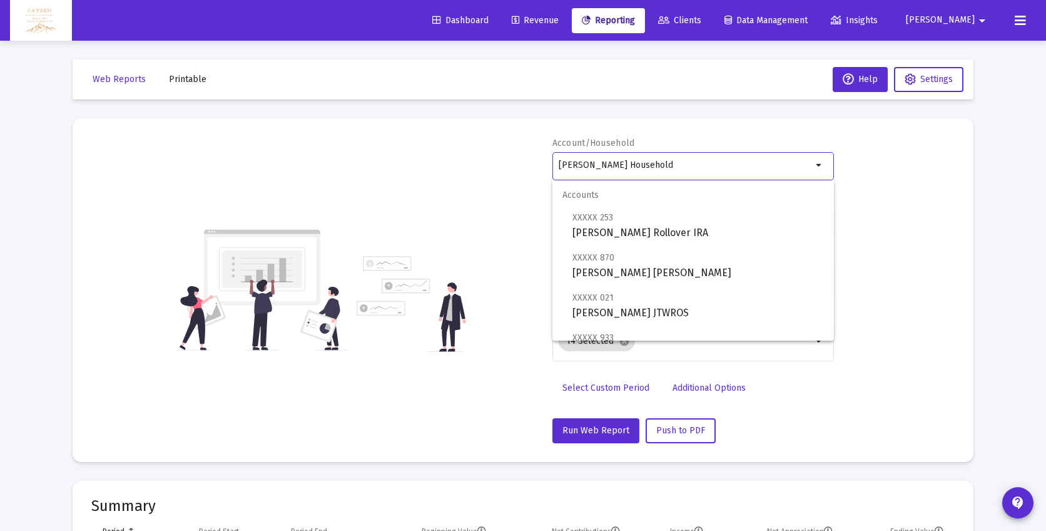
drag, startPoint x: 519, startPoint y: 160, endPoint x: 484, endPoint y: 158, distance: 35.1
click at [484, 158] on div "Account/Household [PERSON_NAME] Household arrow_drop_down Report Period 2025 Re…" at bounding box center [522, 290] width 863 height 306
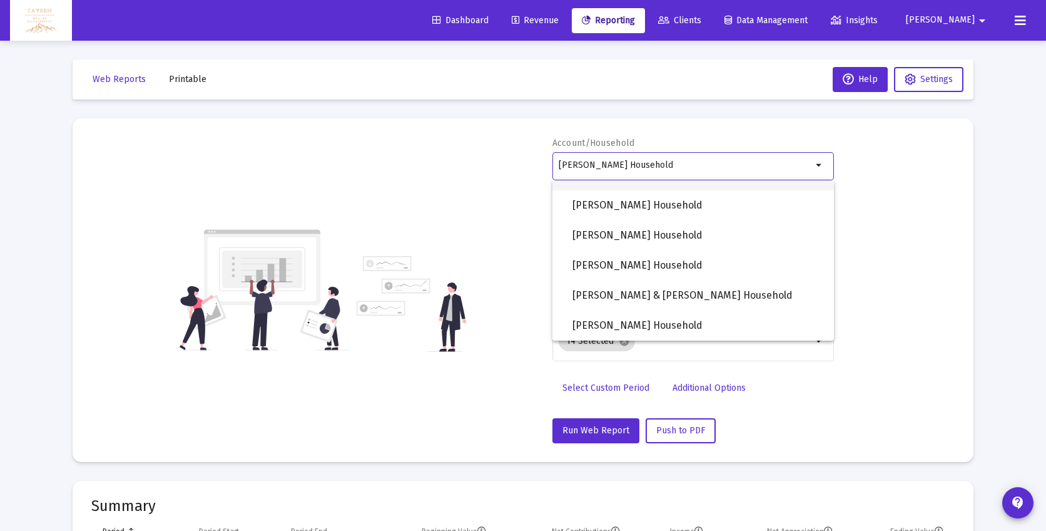
scroll to position [1301, 0]
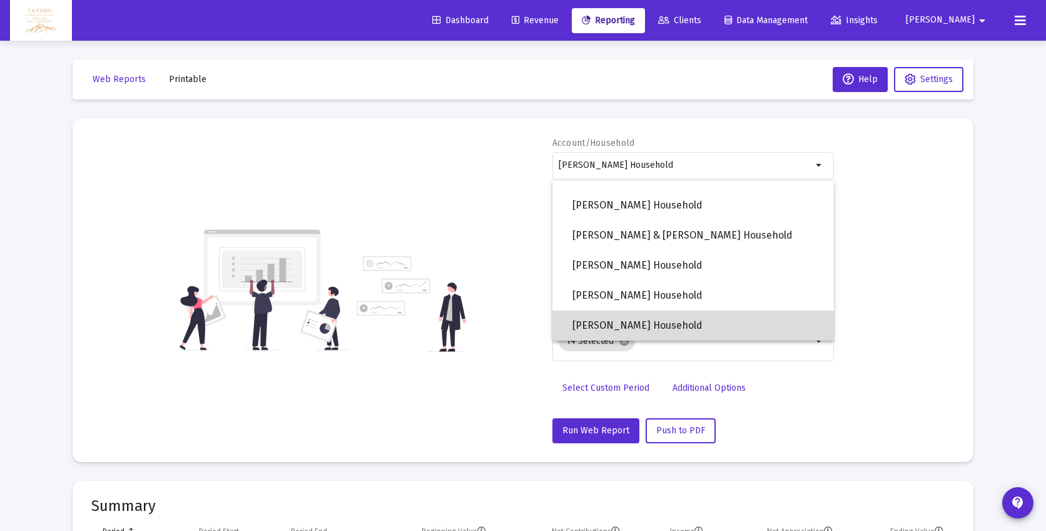
click at [633, 321] on span "[PERSON_NAME] Household" at bounding box center [698, 325] width 252 height 30
type input "[PERSON_NAME] Household"
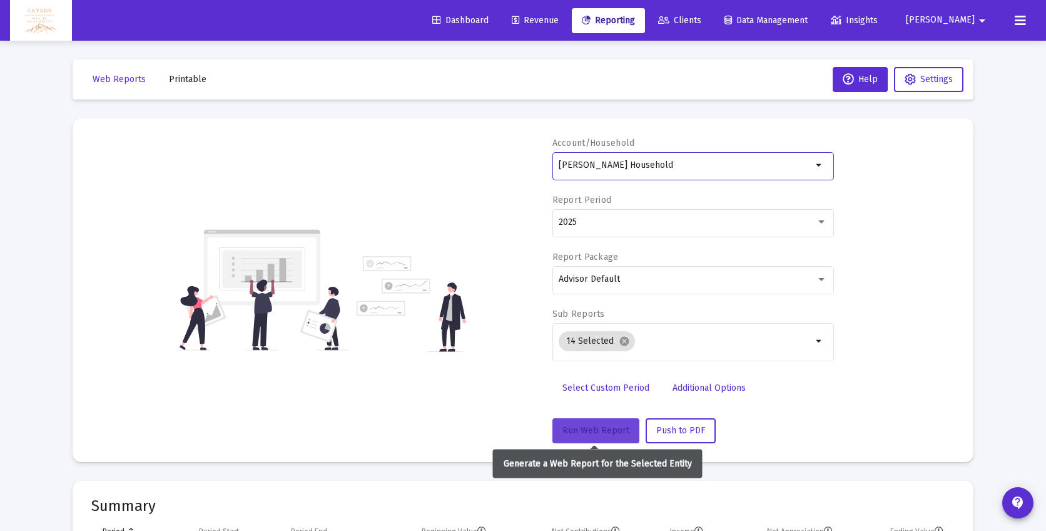
click at [611, 426] on span "Run Web Report" at bounding box center [595, 430] width 67 height 11
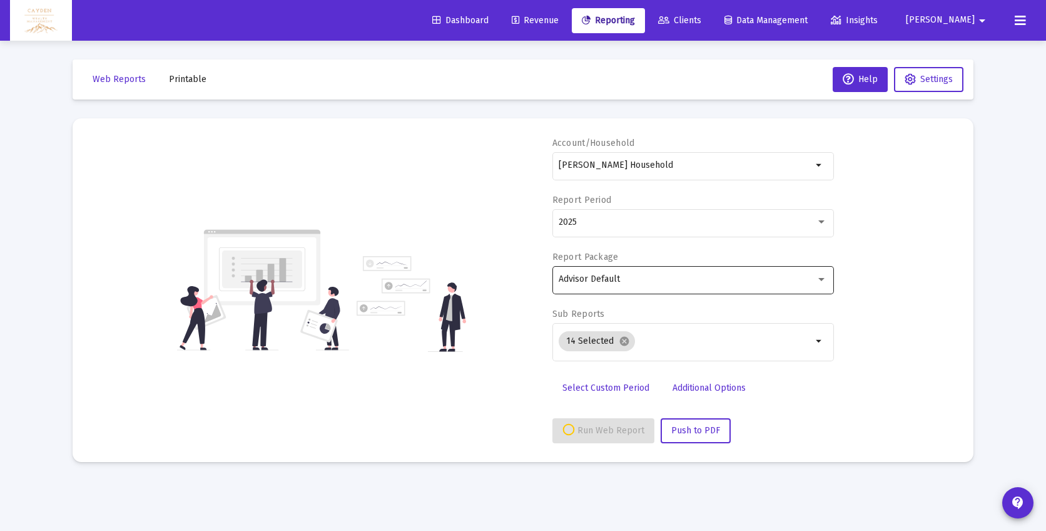
select select "View all"
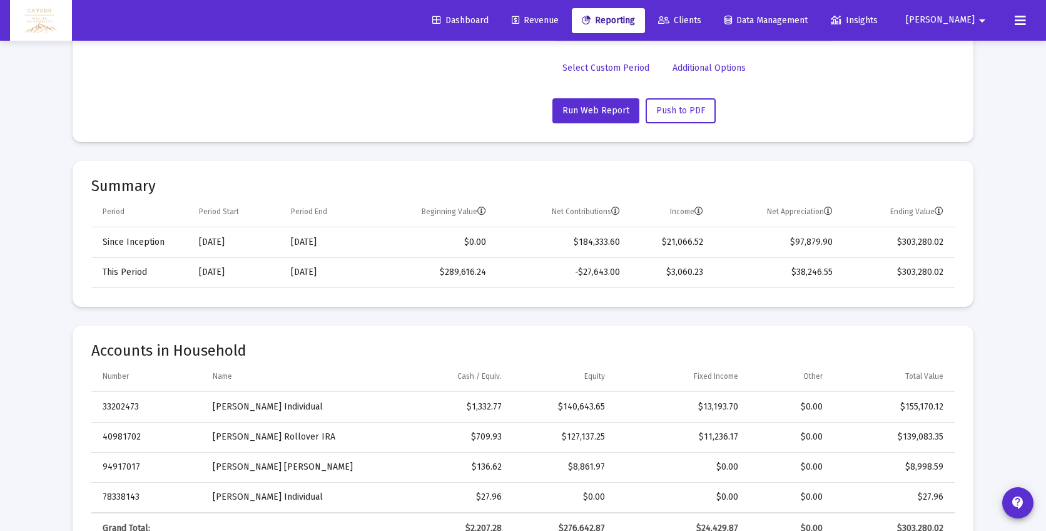
scroll to position [371, 0]
